Goal: Navigation & Orientation: Find specific page/section

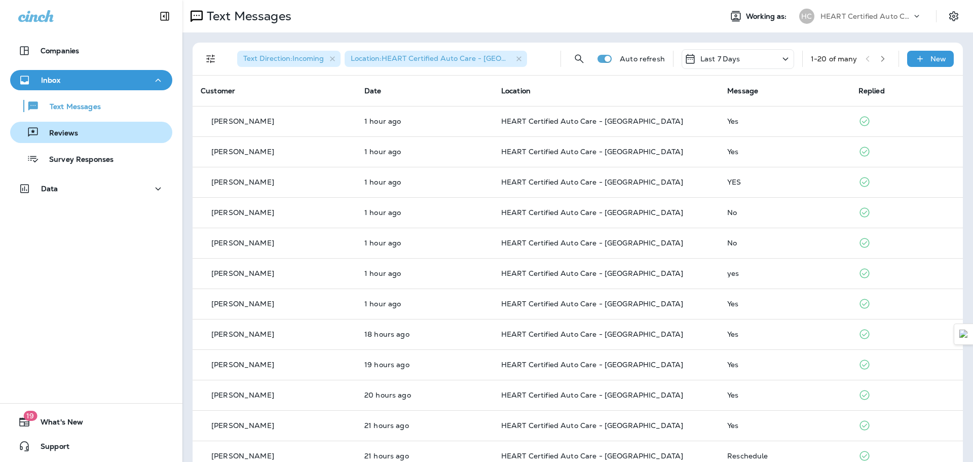
click at [109, 126] on div "Reviews" at bounding box center [91, 132] width 154 height 15
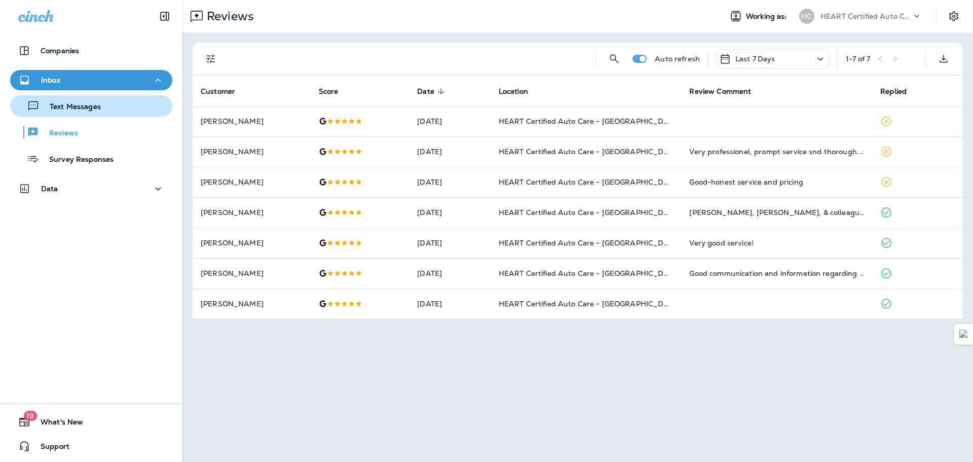
click at [109, 113] on div "Text Messages" at bounding box center [91, 105] width 154 height 15
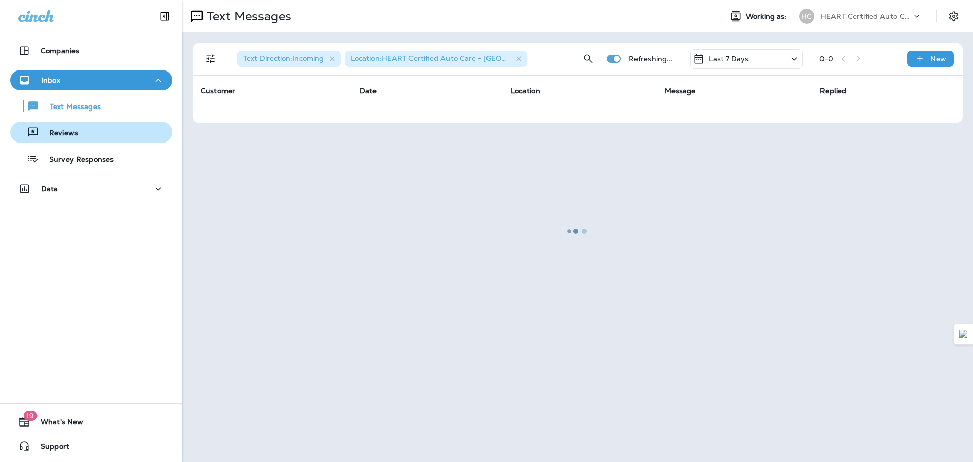
click at [106, 128] on div "Reviews" at bounding box center [91, 132] width 154 height 15
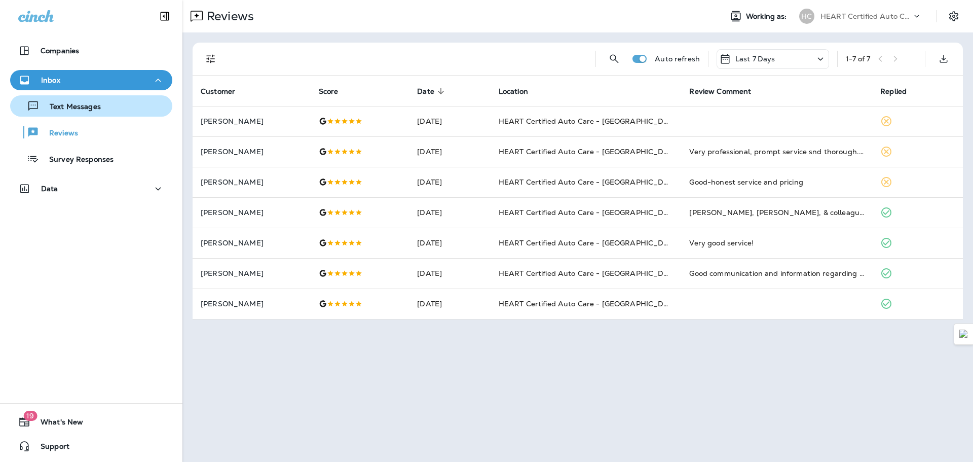
click at [86, 109] on p "Text Messages" at bounding box center [70, 107] width 61 height 10
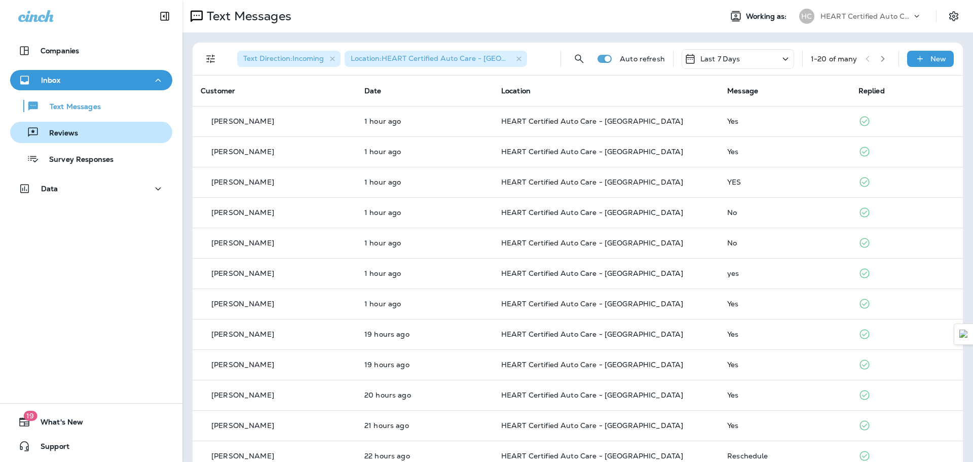
click at [79, 138] on div "Reviews" at bounding box center [91, 132] width 154 height 15
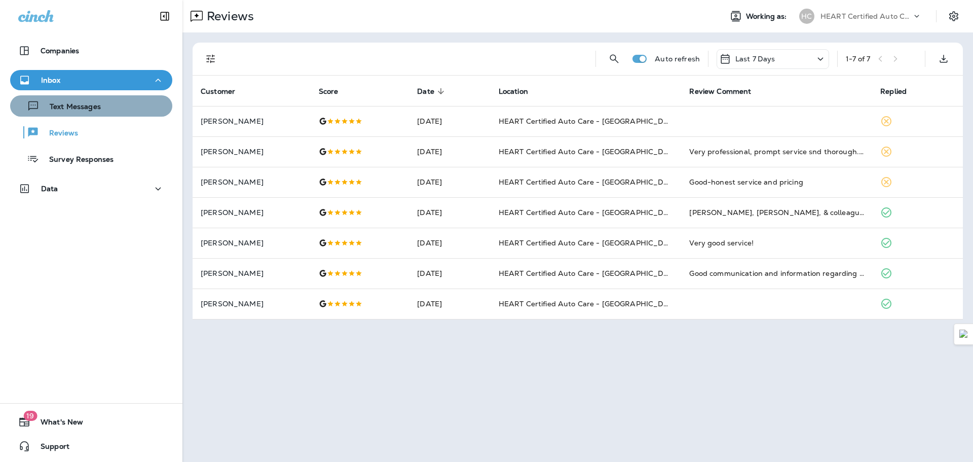
click at [94, 110] on p "Text Messages" at bounding box center [70, 107] width 61 height 10
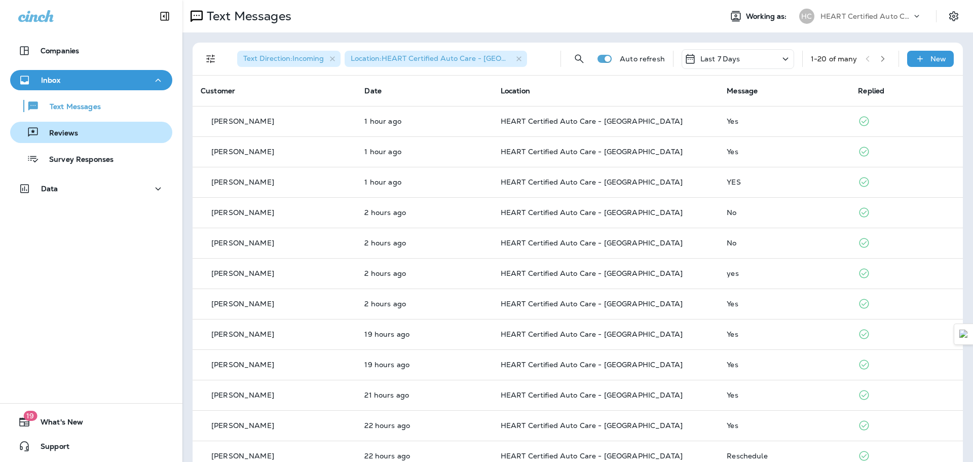
click at [99, 127] on div "Reviews" at bounding box center [91, 132] width 154 height 15
